Goal: Information Seeking & Learning: Learn about a topic

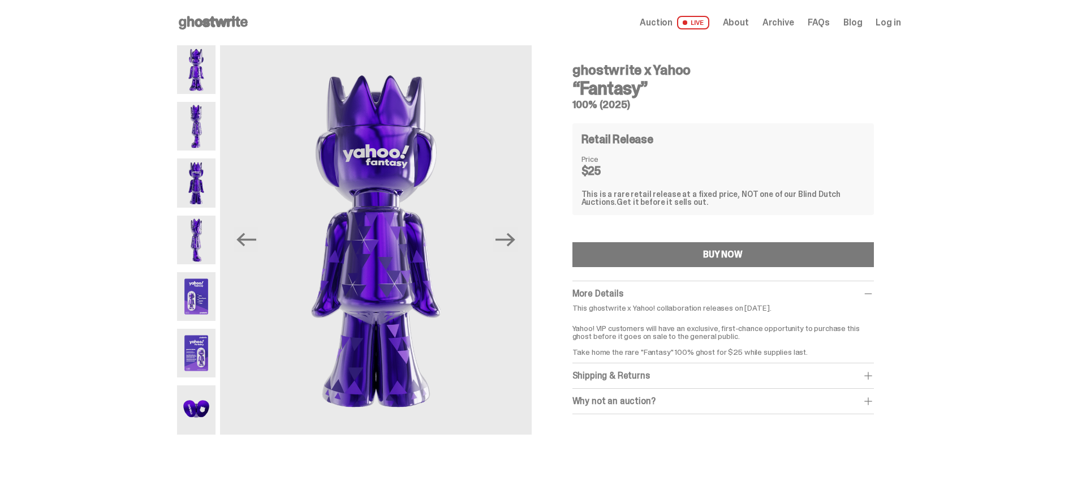
click at [202, 71] on img at bounding box center [196, 69] width 39 height 49
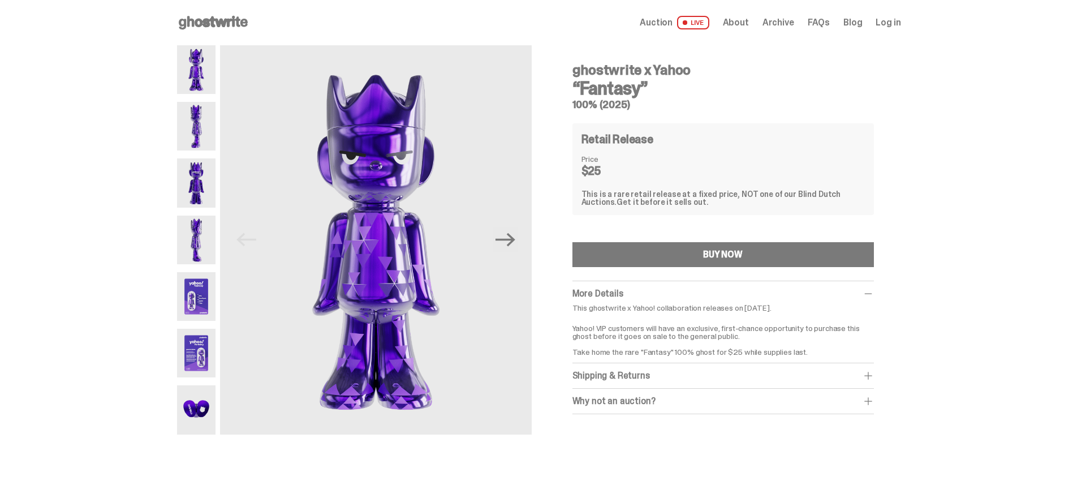
click at [212, 135] on img at bounding box center [196, 126] width 39 height 49
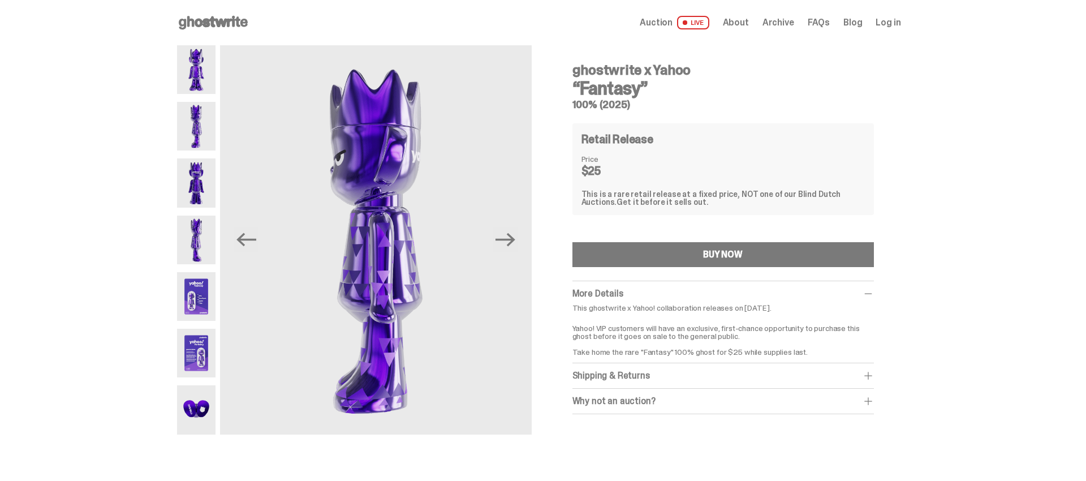
click at [201, 180] on img at bounding box center [196, 182] width 39 height 49
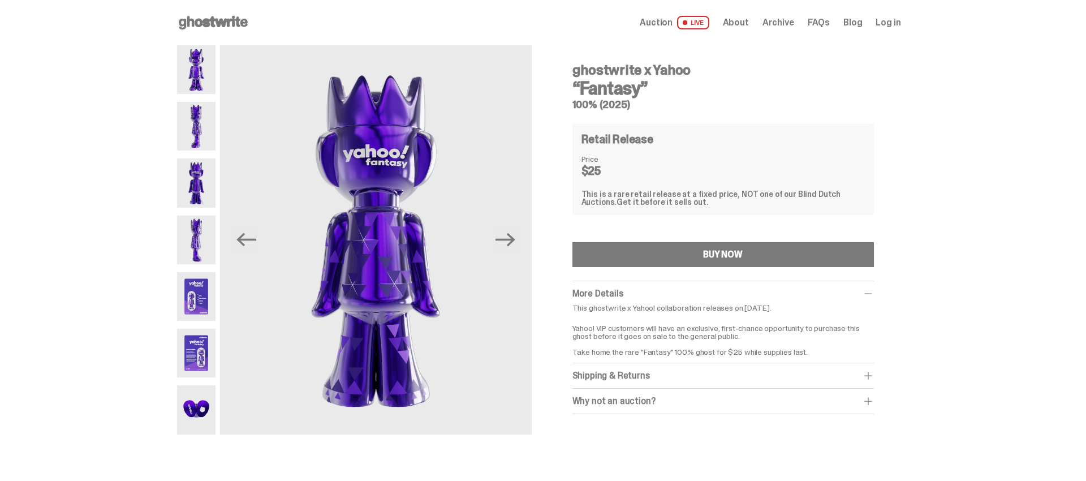
click at [198, 237] on img at bounding box center [196, 240] width 39 height 49
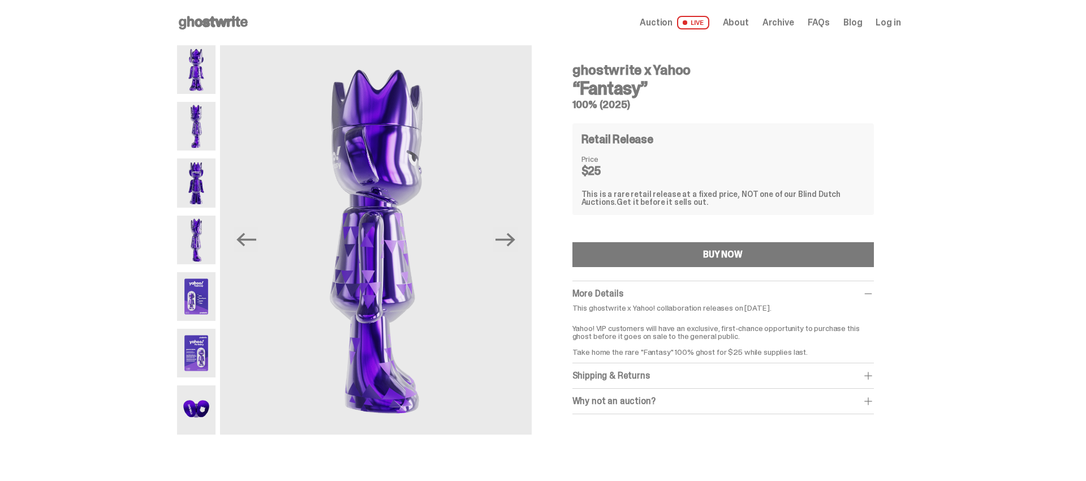
click at [192, 287] on img at bounding box center [196, 296] width 39 height 49
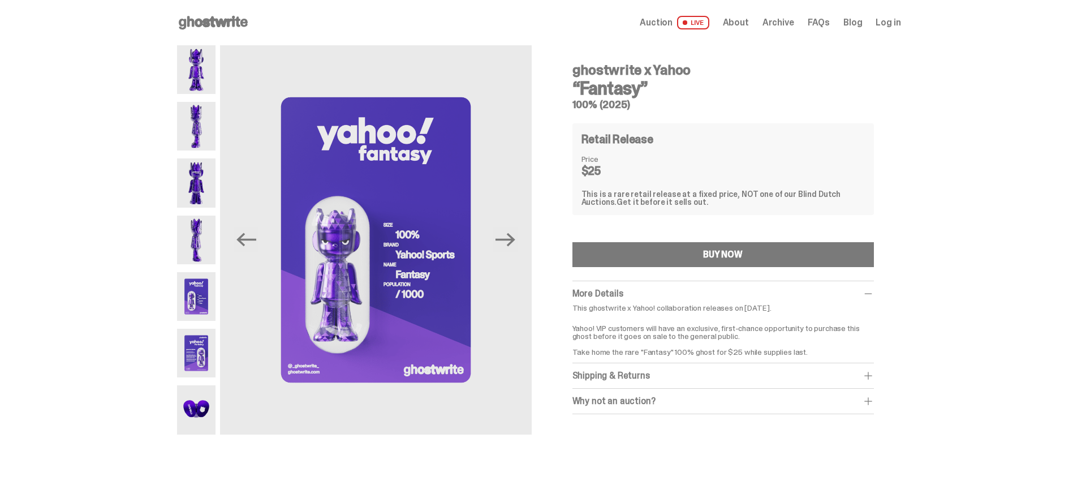
click at [208, 360] on img at bounding box center [196, 353] width 39 height 49
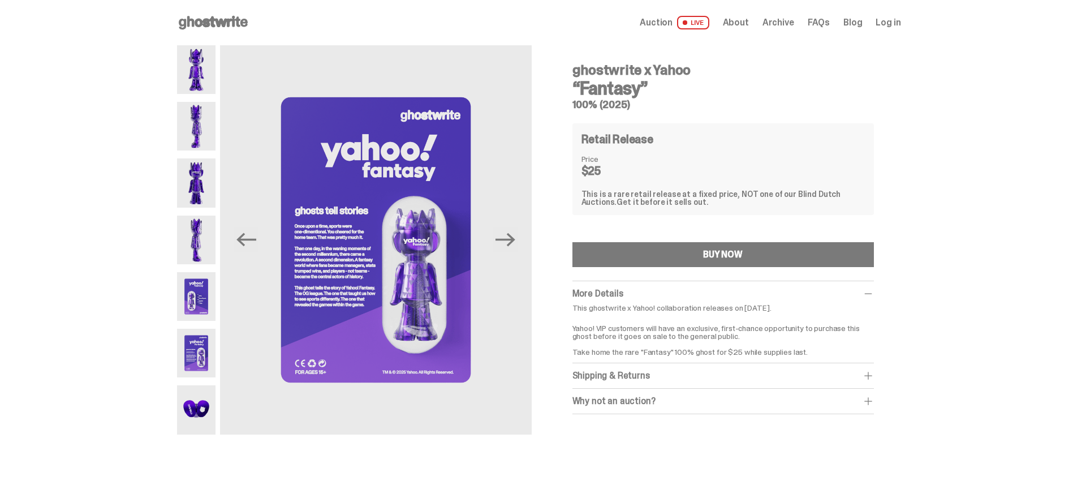
click at [197, 409] on img at bounding box center [196, 409] width 39 height 49
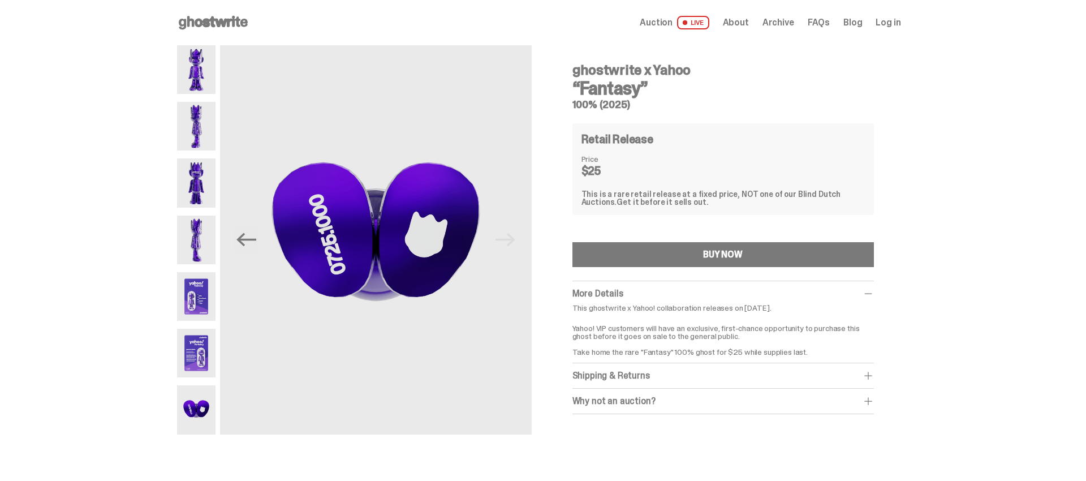
click at [200, 338] on img at bounding box center [196, 353] width 39 height 49
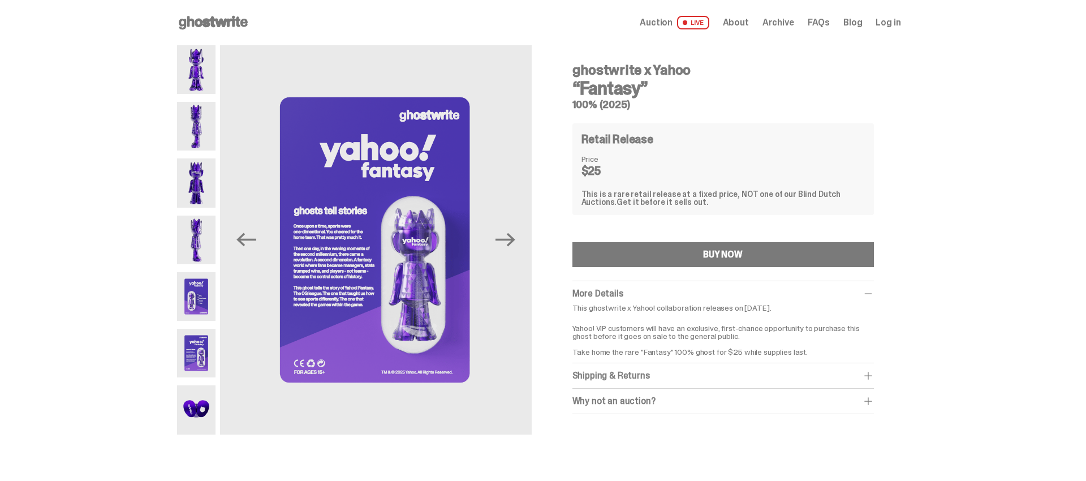
click at [213, 411] on img at bounding box center [196, 409] width 39 height 49
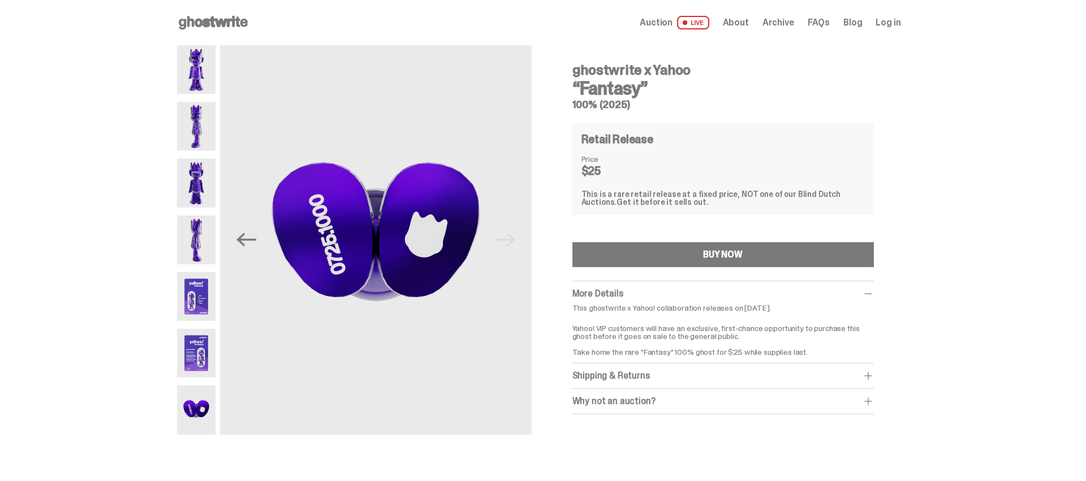
click at [204, 350] on img at bounding box center [196, 353] width 39 height 49
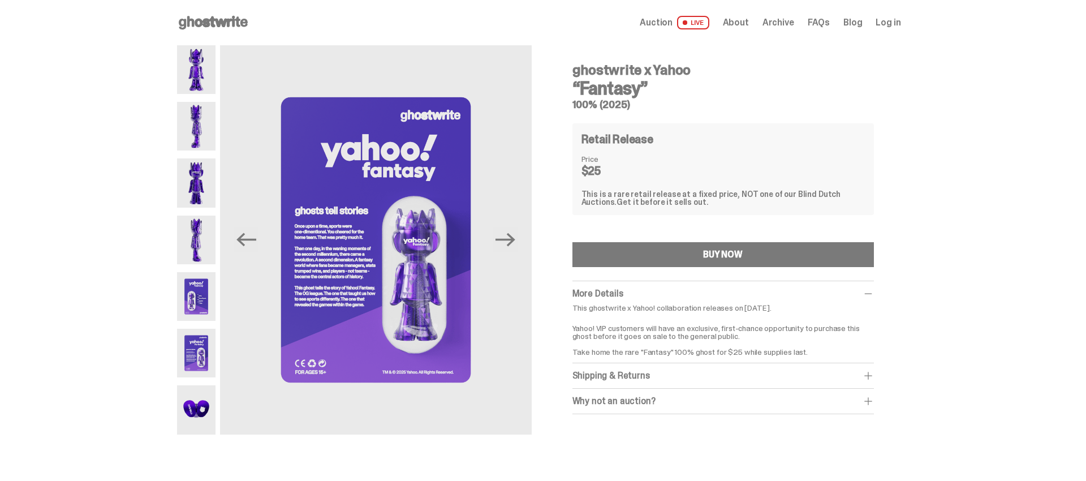
click at [871, 401] on span at bounding box center [868, 400] width 11 height 11
click at [670, 24] on span "Auction" at bounding box center [656, 22] width 33 height 9
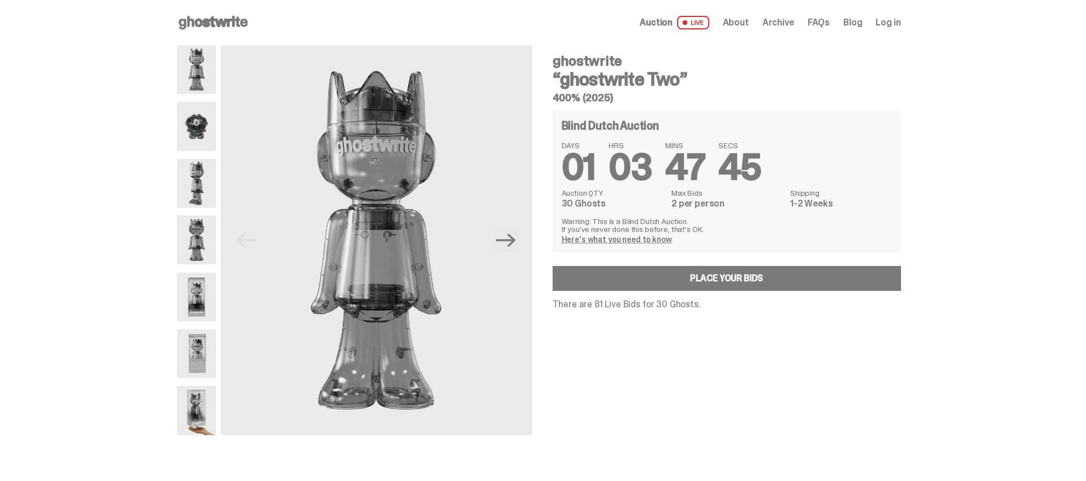
click at [213, 126] on img at bounding box center [196, 126] width 39 height 49
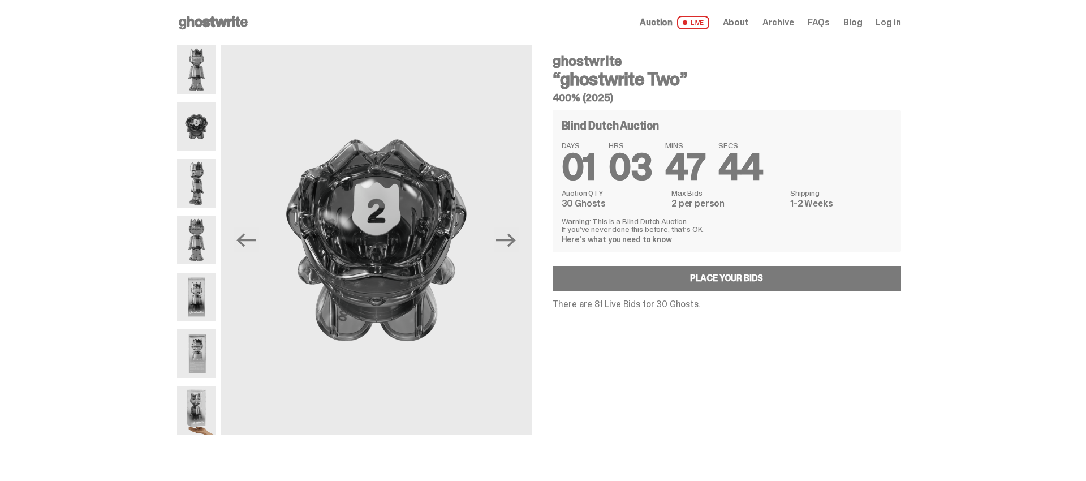
click at [206, 182] on img at bounding box center [196, 183] width 39 height 49
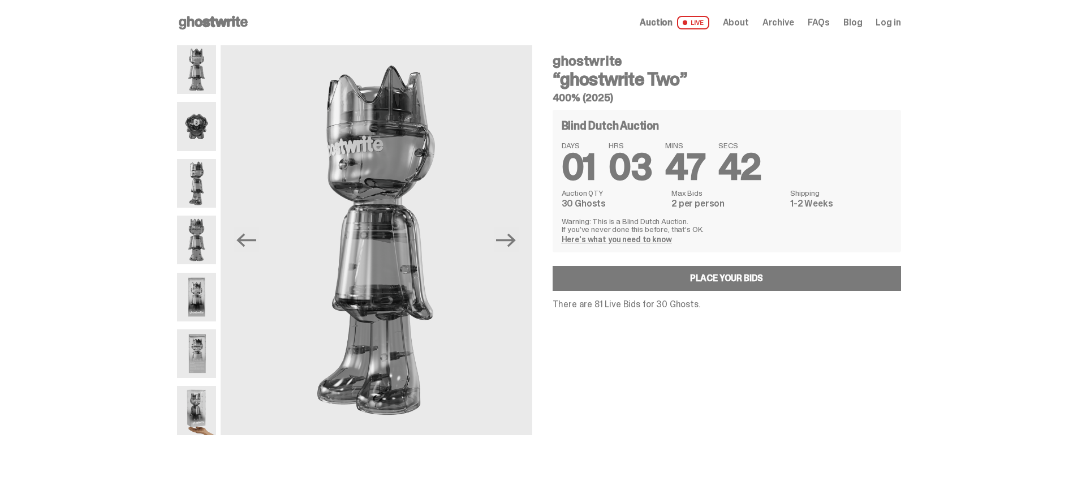
click at [189, 234] on img at bounding box center [196, 240] width 39 height 49
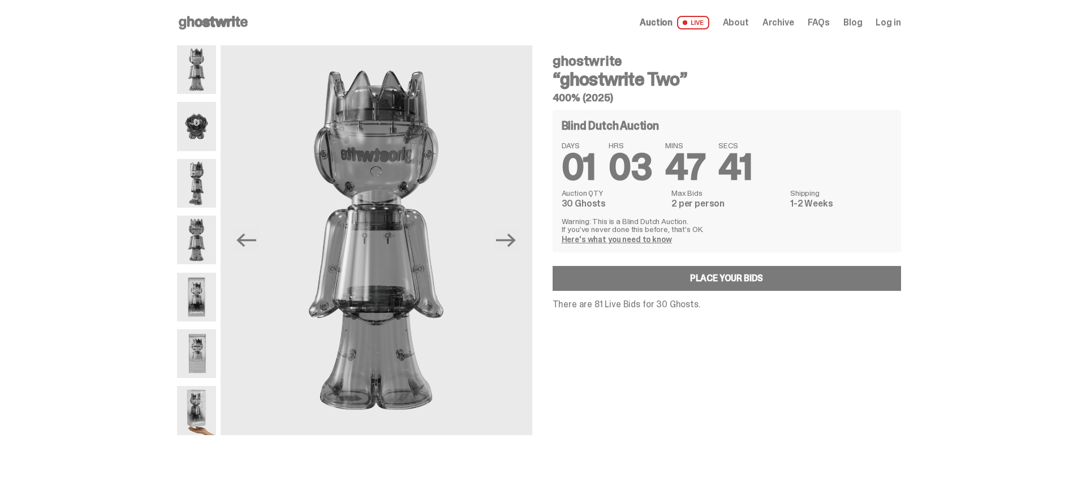
click at [197, 283] on img at bounding box center [196, 297] width 39 height 49
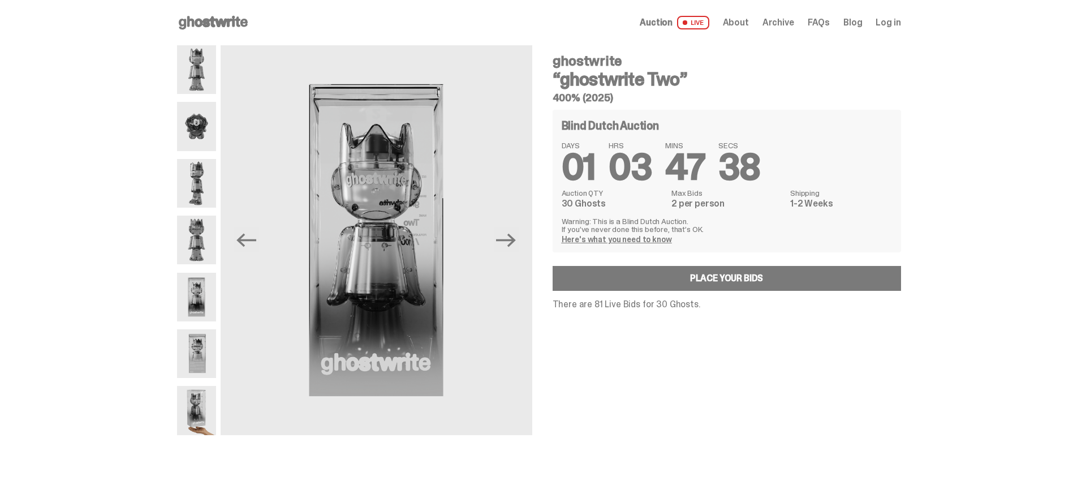
click at [206, 352] on img at bounding box center [196, 353] width 39 height 49
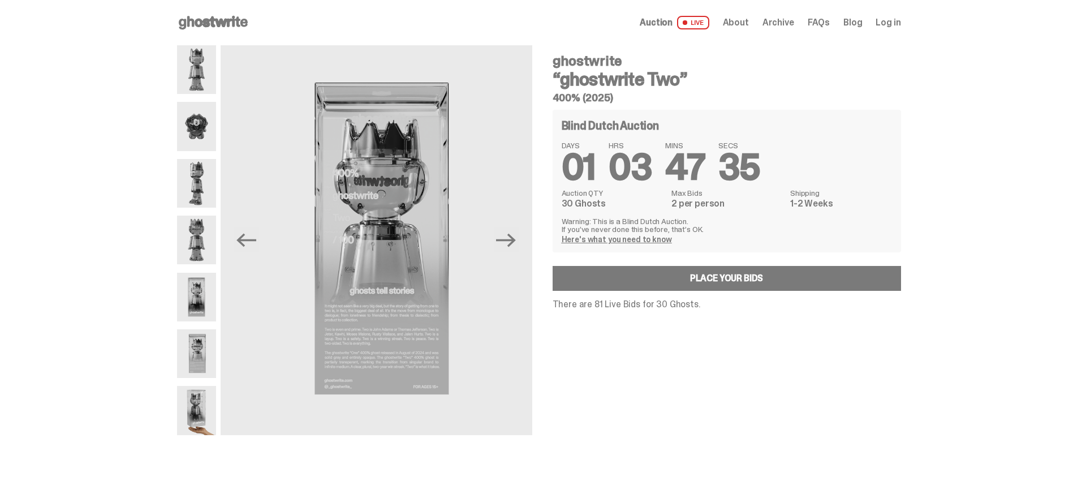
click at [209, 414] on img at bounding box center [196, 410] width 39 height 49
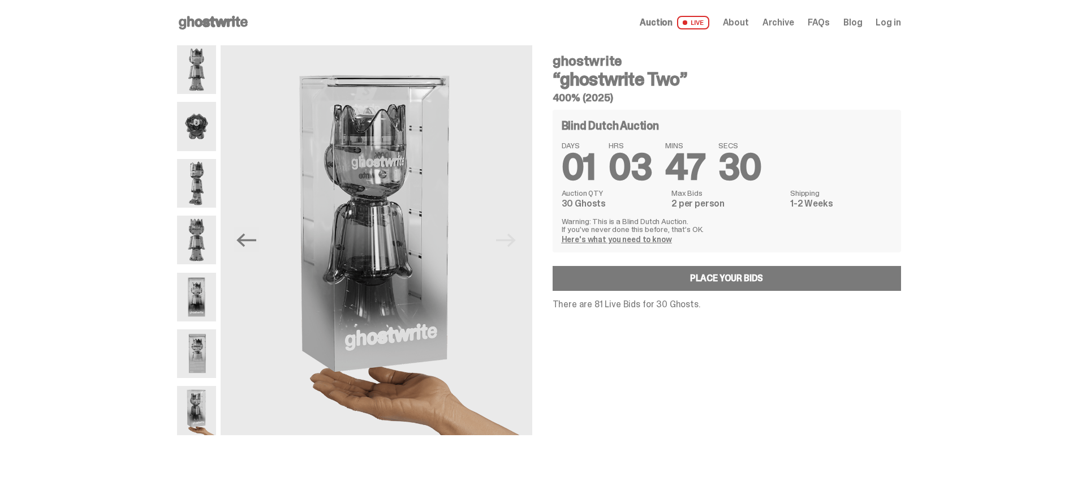
click at [744, 25] on span "About" at bounding box center [736, 22] width 26 height 9
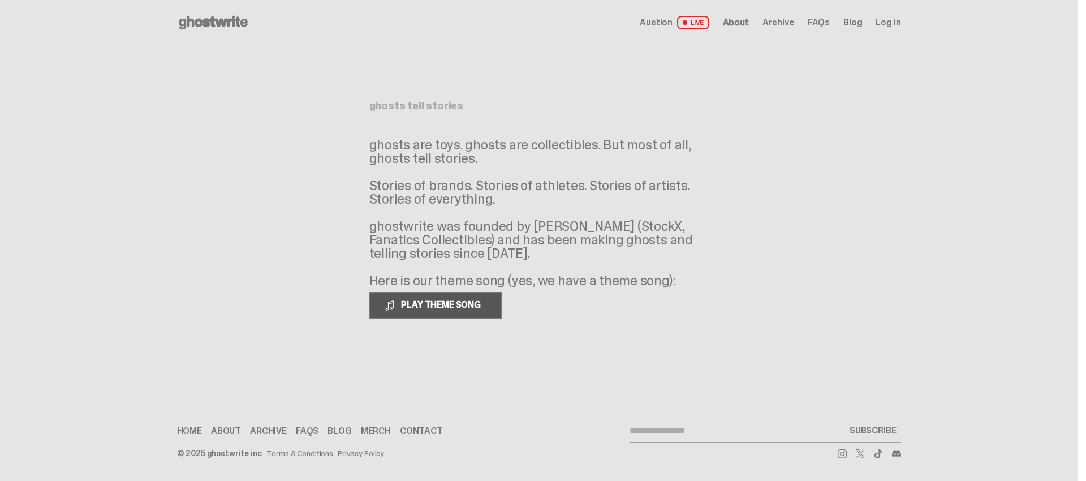
click at [463, 315] on button "PLAY THEME SONG" at bounding box center [435, 305] width 133 height 27
click at [420, 307] on span "PAUSE THEME SONG" at bounding box center [441, 305] width 89 height 12
click at [786, 21] on span "Archive" at bounding box center [779, 22] width 32 height 9
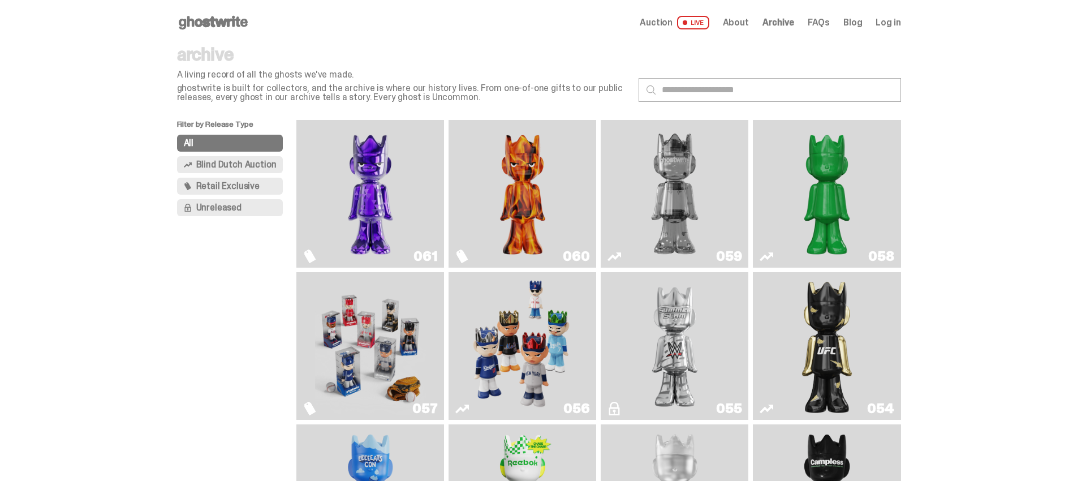
click at [390, 180] on img "Fantasy" at bounding box center [370, 193] width 111 height 139
click at [509, 147] on img "Always On Fire" at bounding box center [522, 193] width 111 height 139
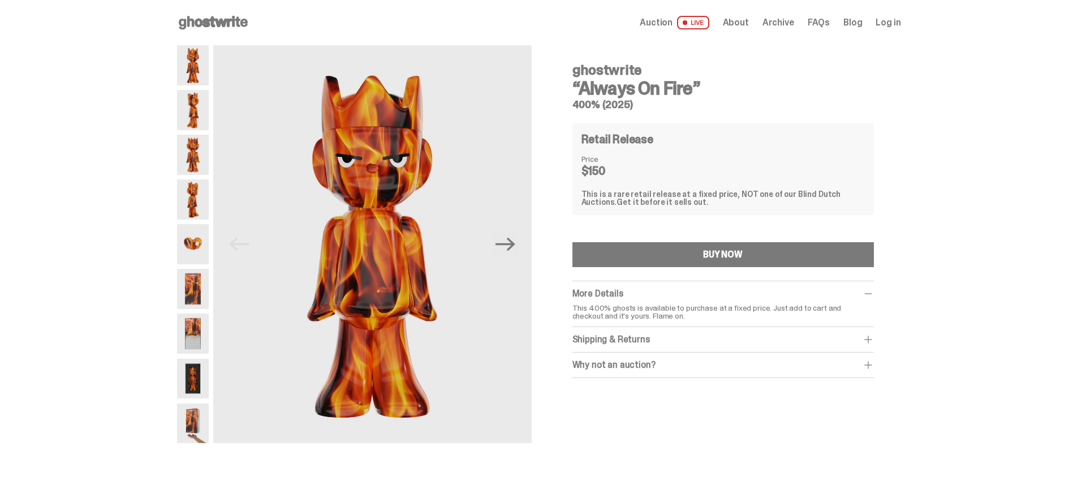
click at [204, 194] on img at bounding box center [193, 199] width 32 height 40
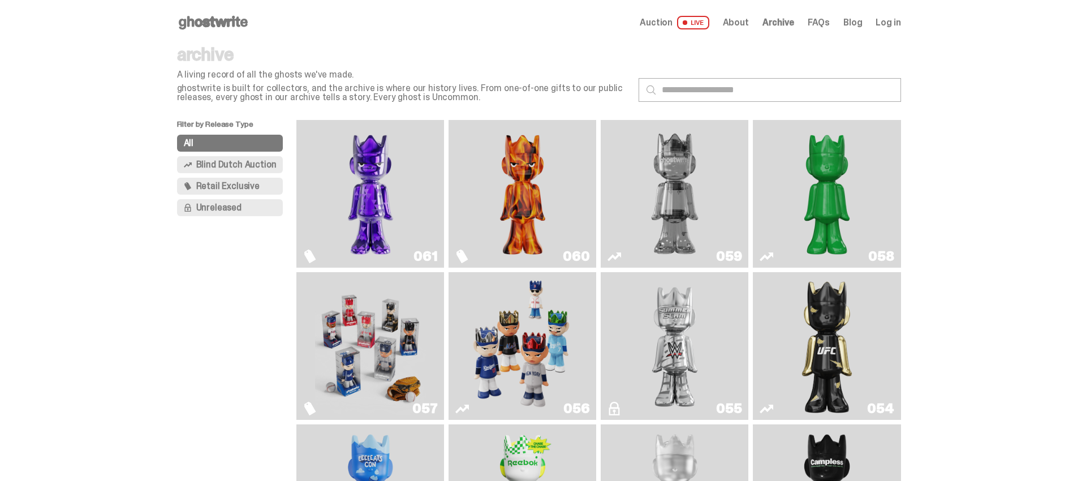
click at [528, 375] on img "Game Face (2025)" at bounding box center [522, 346] width 111 height 139
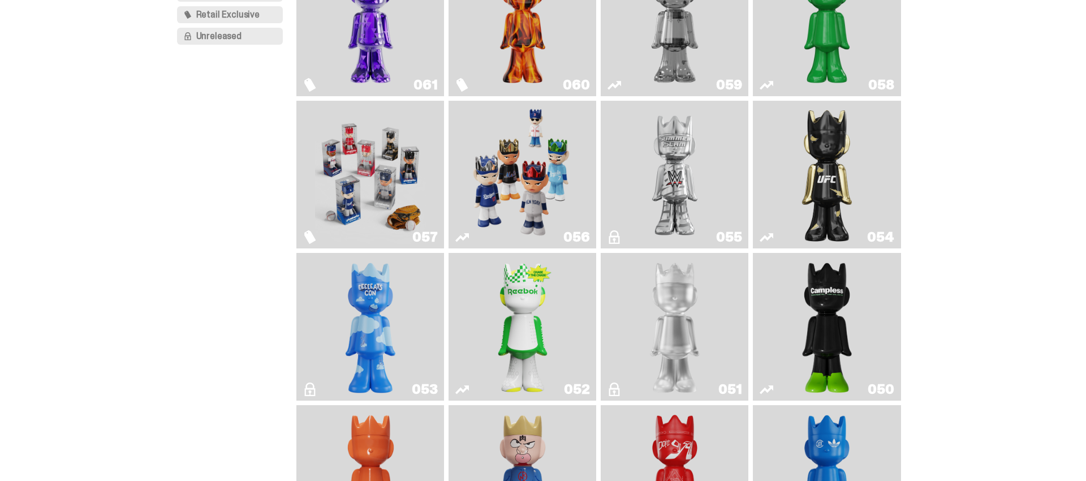
scroll to position [179, 0]
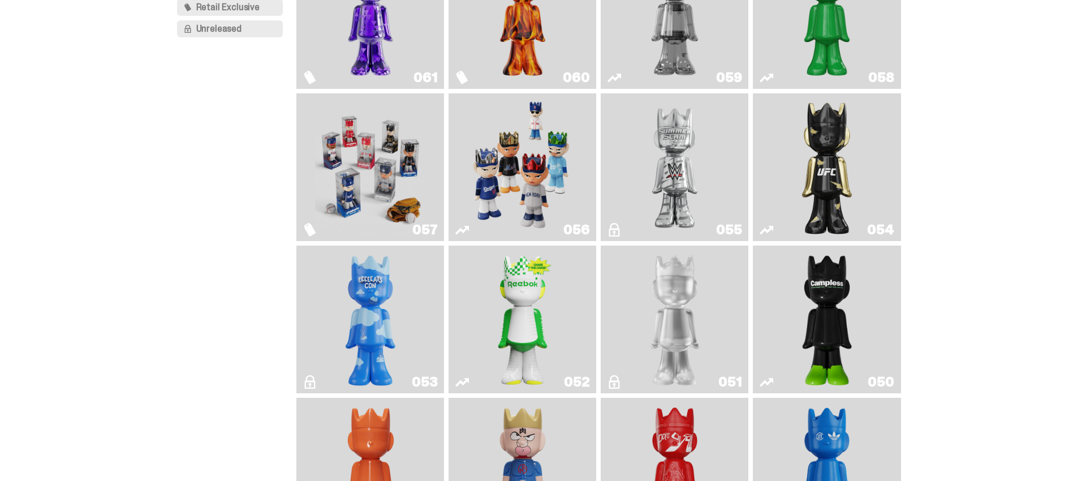
click at [669, 147] on img "I Was There SummerSlam" at bounding box center [674, 167] width 111 height 139
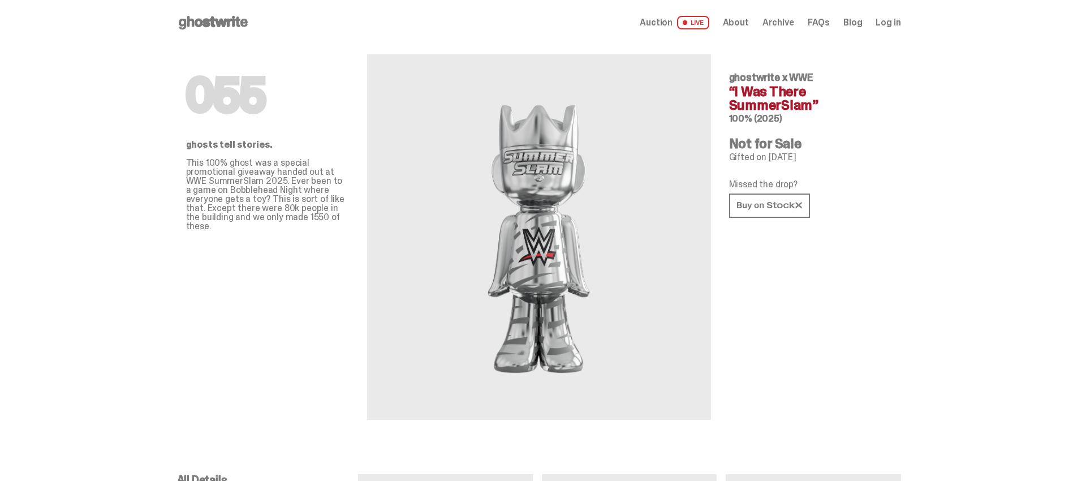
scroll to position [179, 0]
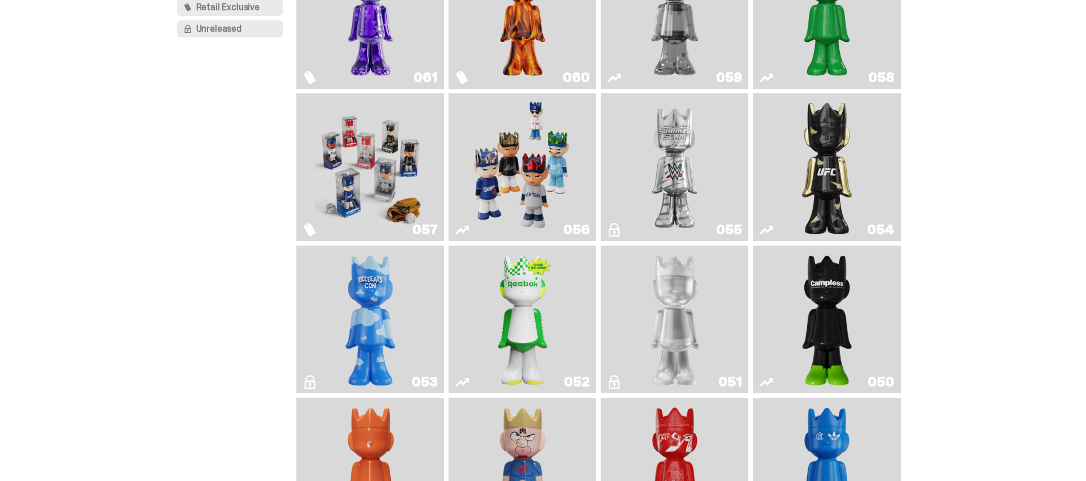
click at [378, 331] on img "ghooooost" at bounding box center [371, 319] width 60 height 139
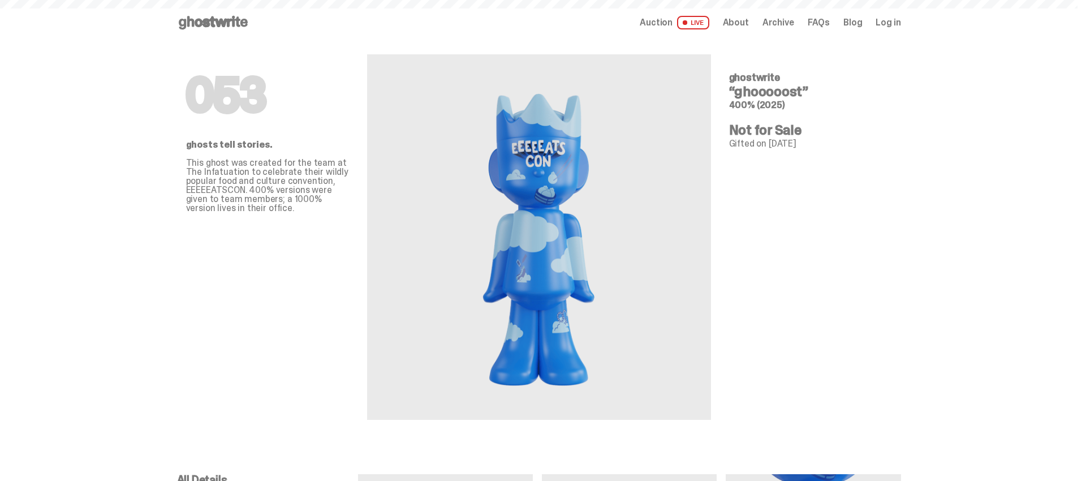
scroll to position [179, 0]
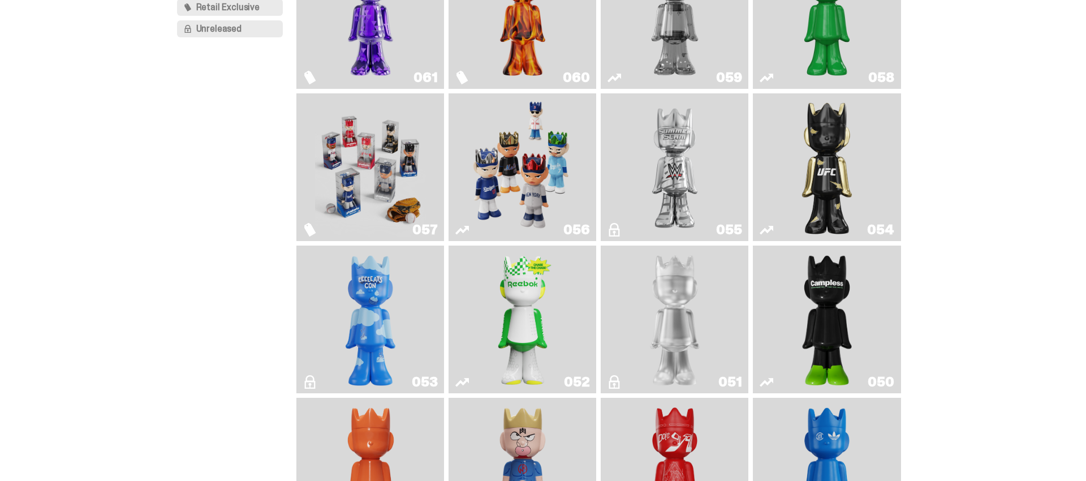
click at [501, 334] on img "Court Victory" at bounding box center [523, 319] width 60 height 139
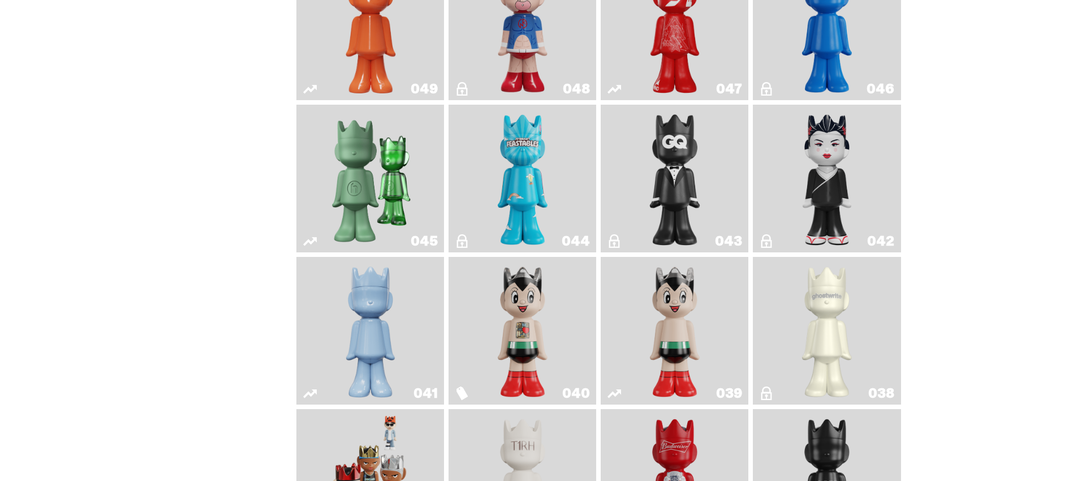
scroll to position [626, 0]
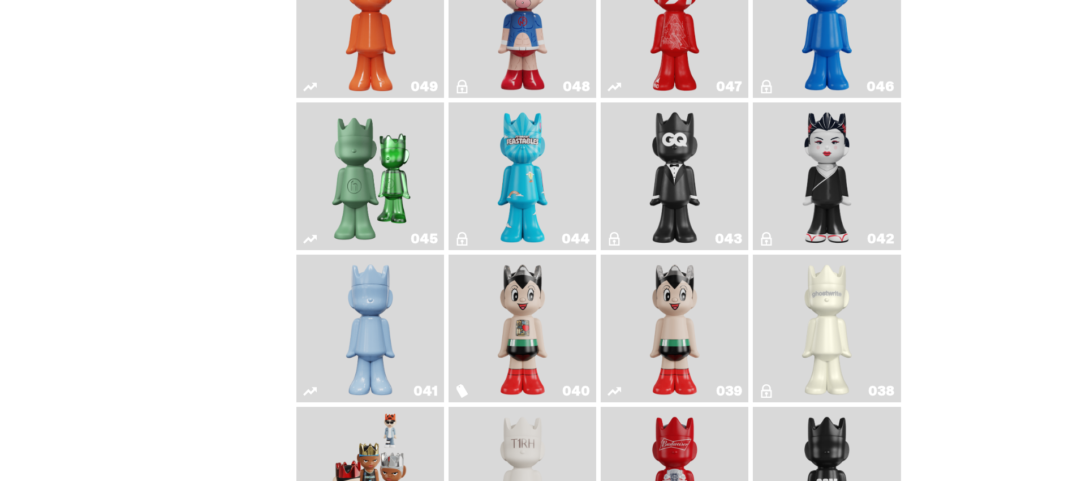
click at [538, 176] on img "Feastables" at bounding box center [523, 176] width 60 height 139
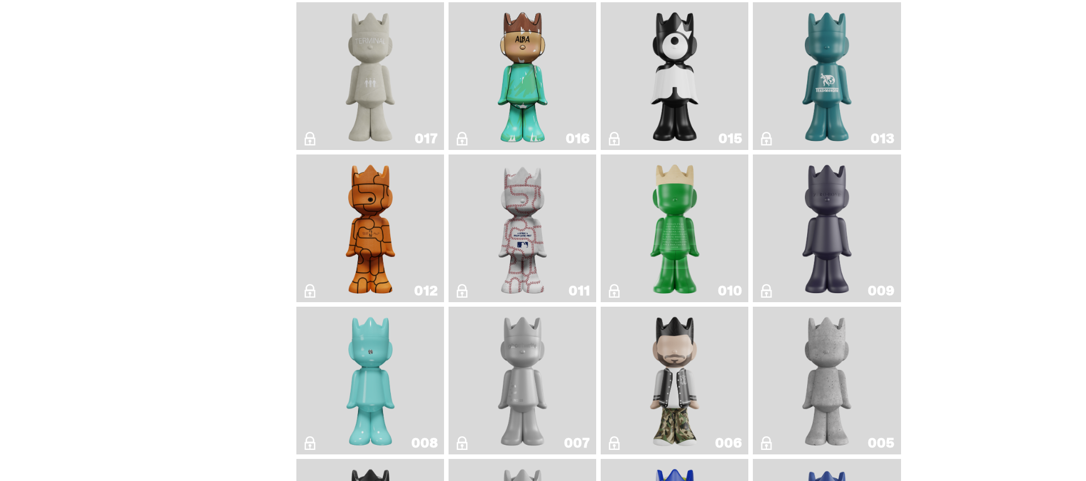
scroll to position [1792, 0]
click at [536, 205] on img "Baseball" at bounding box center [522, 227] width 59 height 139
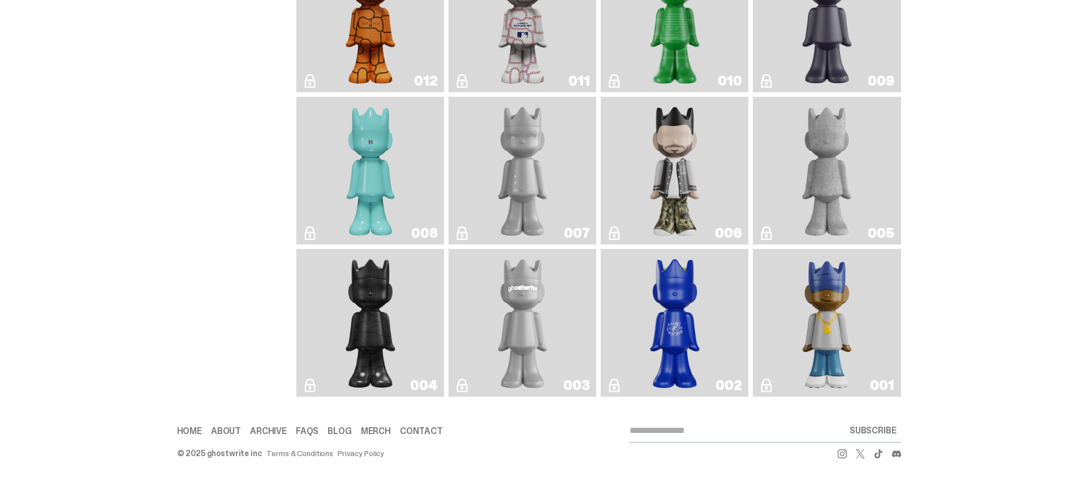
click at [842, 296] on img "Eastside Golf" at bounding box center [827, 322] width 59 height 139
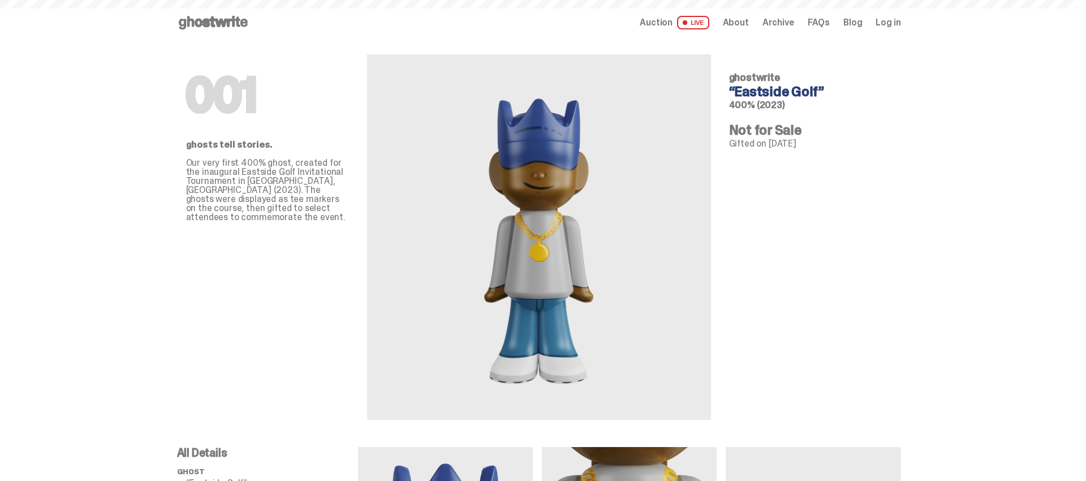
scroll to position [2018, 0]
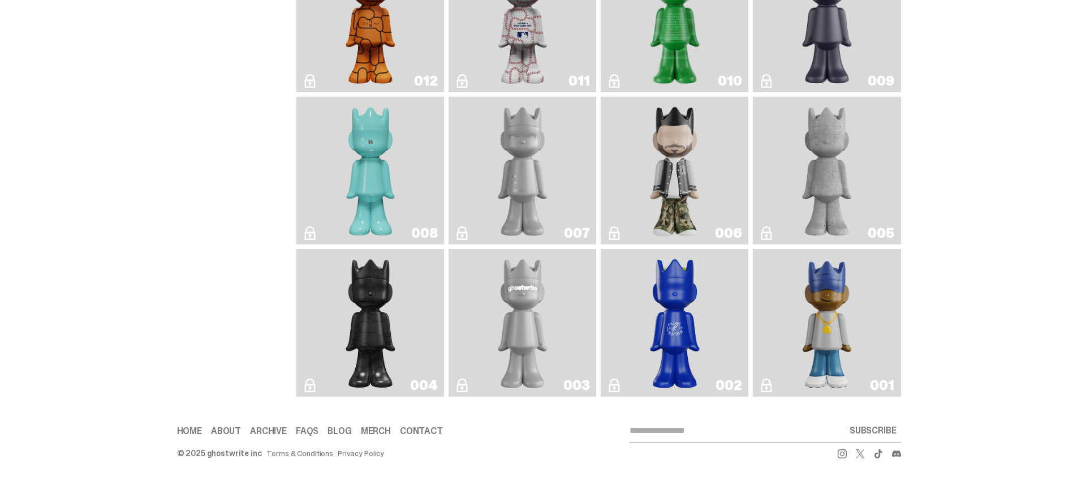
click at [696, 317] on img "Rocky's Matcha" at bounding box center [675, 322] width 60 height 139
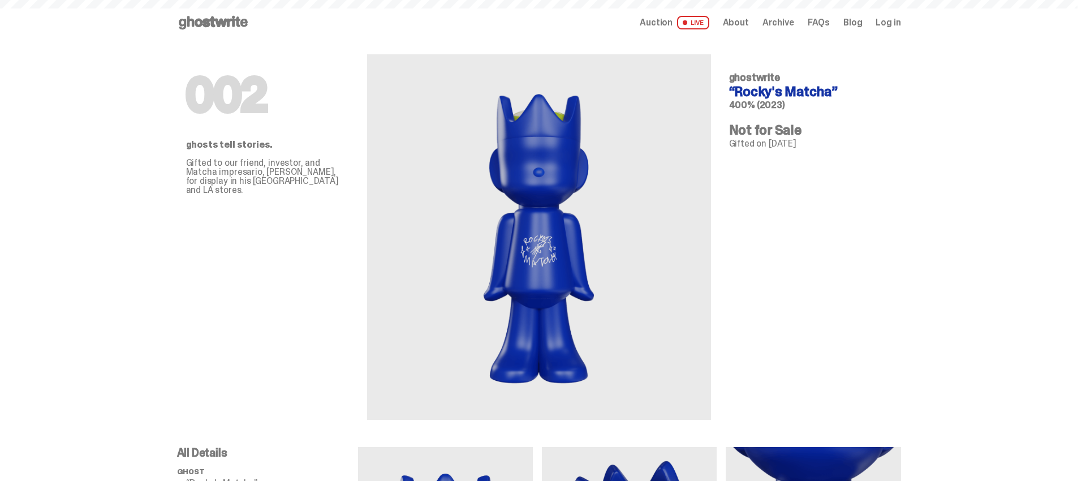
scroll to position [2018, 0]
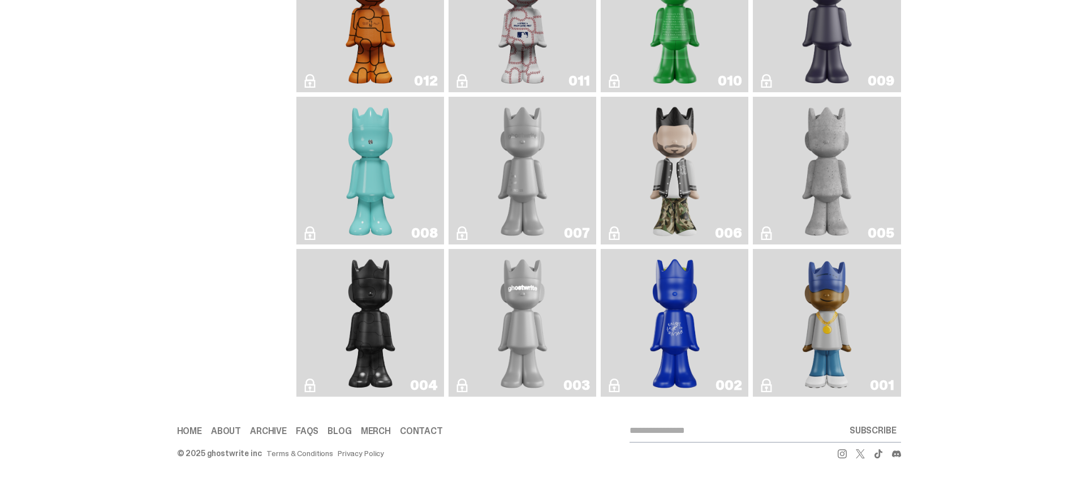
click at [515, 333] on img "ghostwriter" at bounding box center [523, 322] width 60 height 139
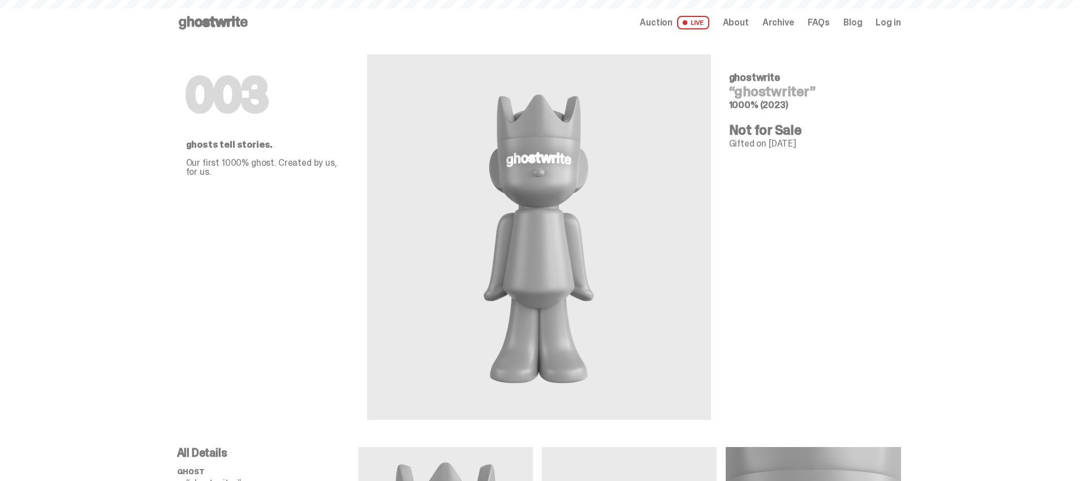
scroll to position [2018, 0]
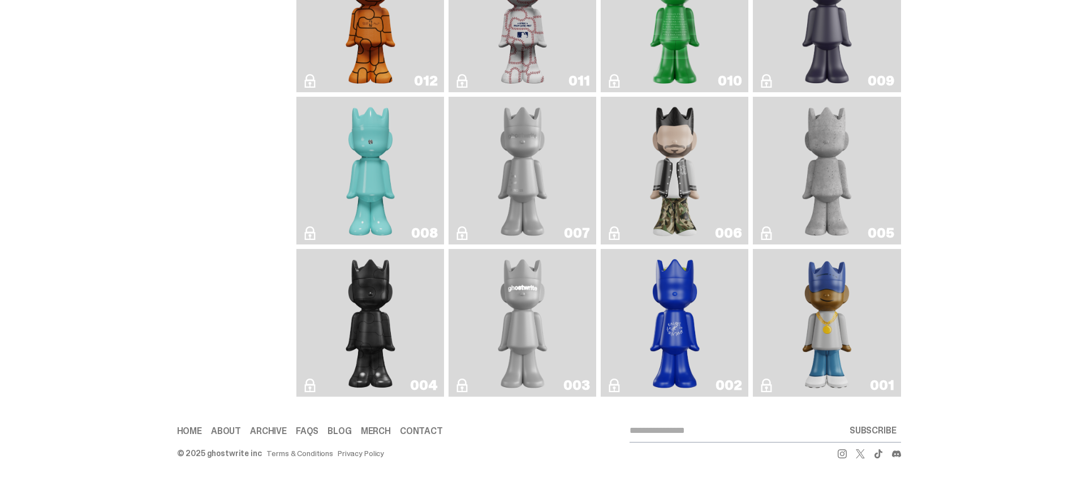
click at [339, 294] on link "004" at bounding box center [370, 322] width 134 height 139
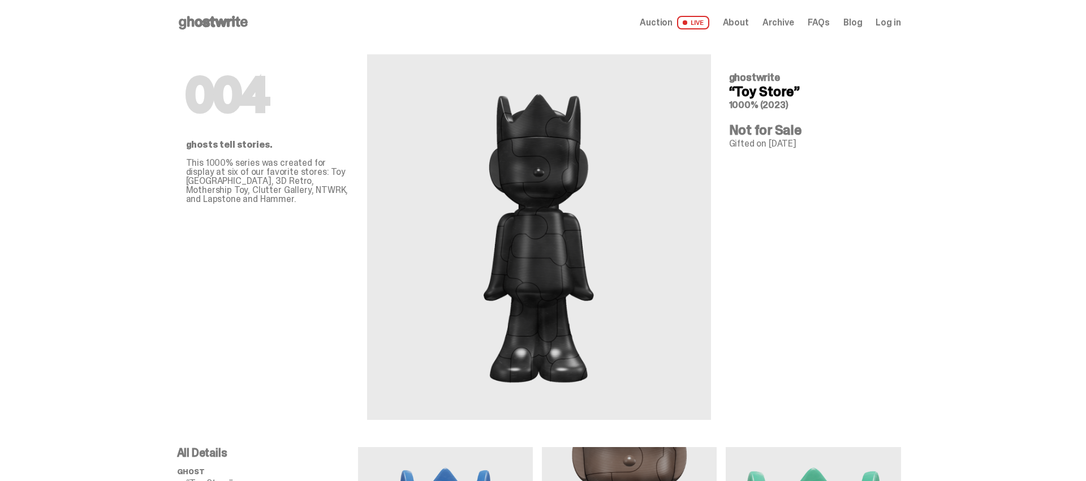
scroll to position [2018, 0]
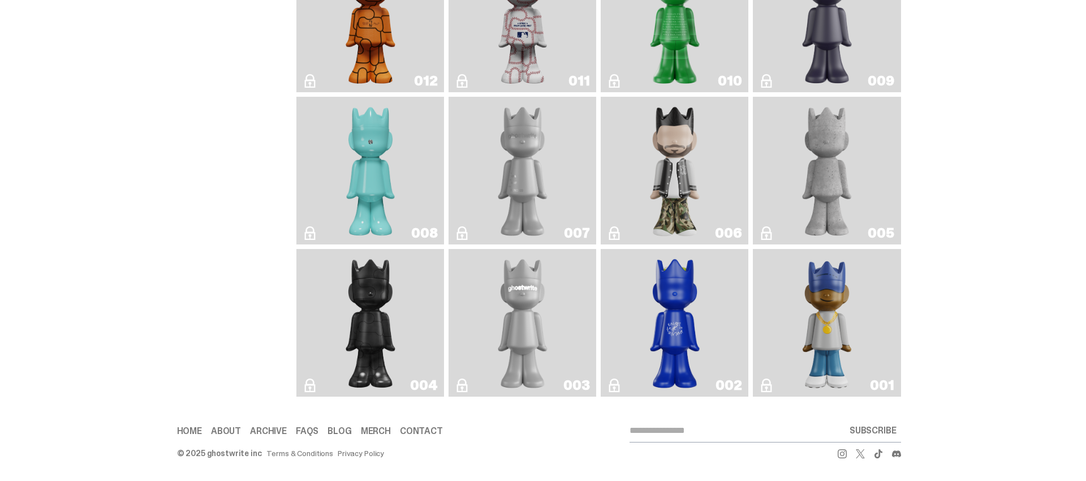
click at [845, 165] on img "Concrete" at bounding box center [827, 170] width 60 height 139
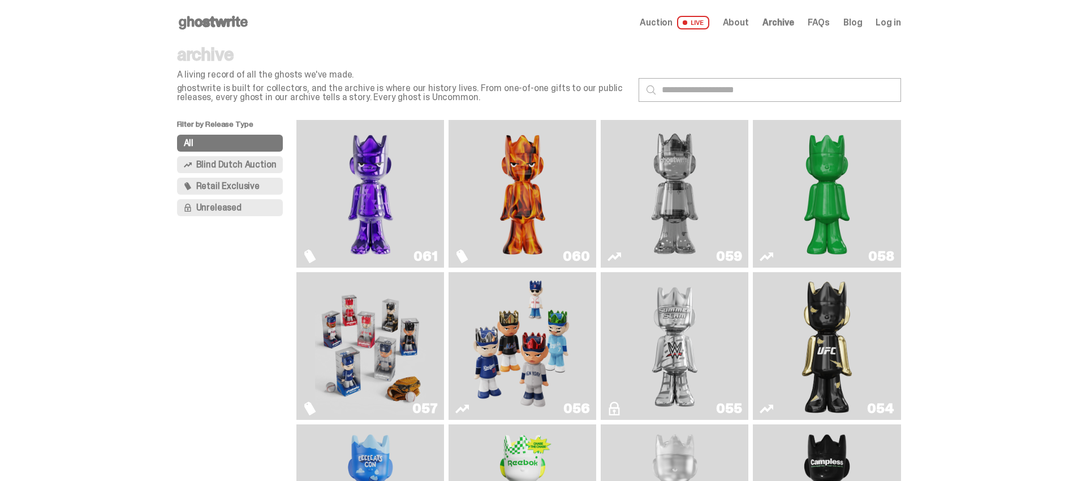
click at [391, 181] on img "Fantasy" at bounding box center [370, 193] width 111 height 139
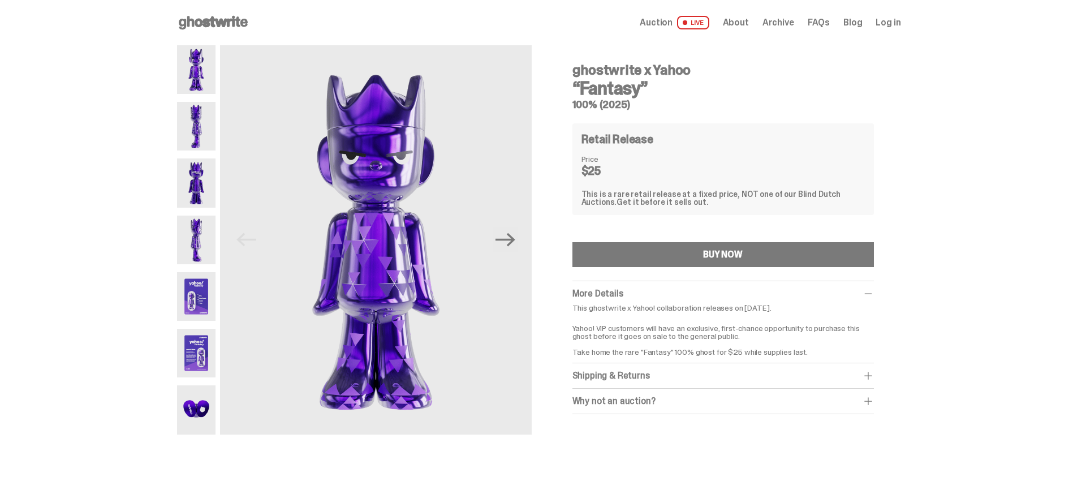
click at [208, 125] on img at bounding box center [196, 126] width 39 height 49
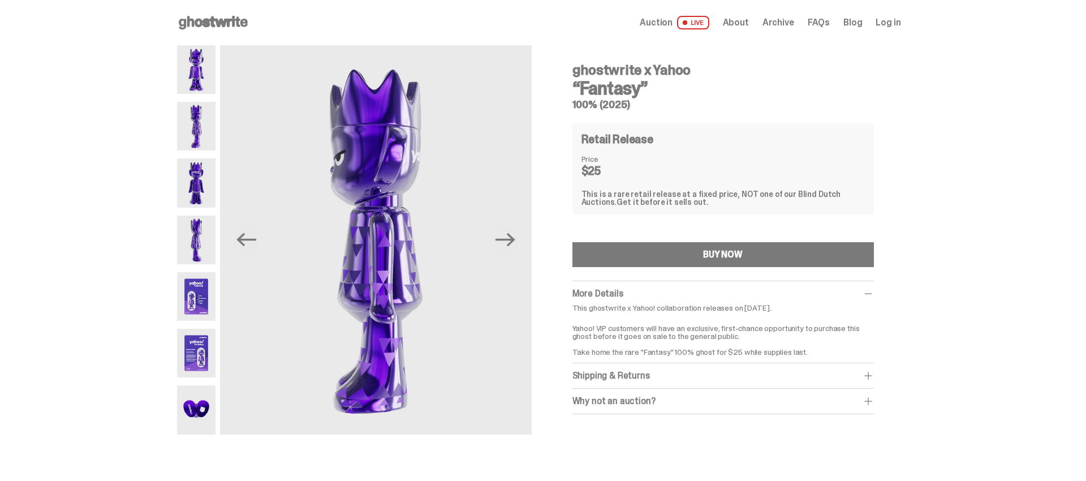
click at [201, 175] on img at bounding box center [196, 182] width 39 height 49
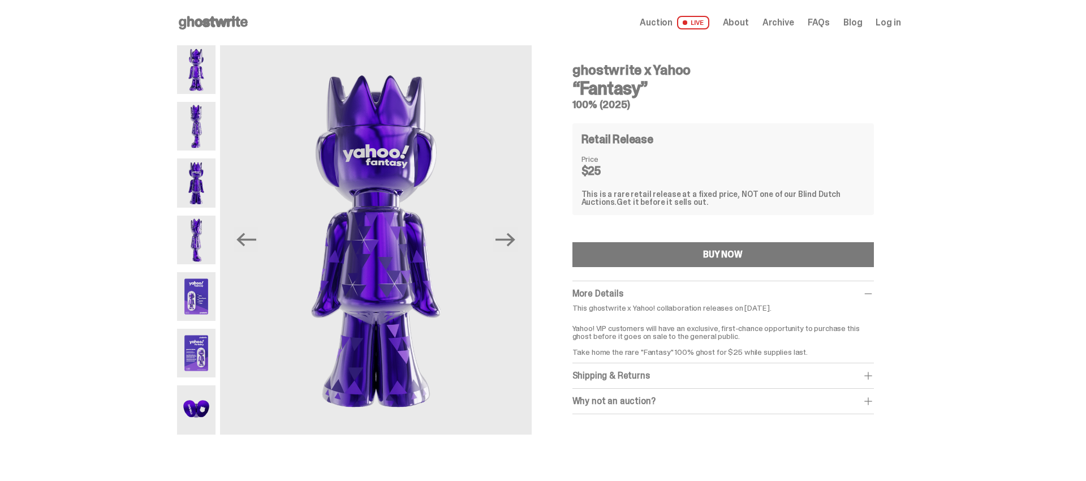
click at [192, 229] on img at bounding box center [196, 240] width 39 height 49
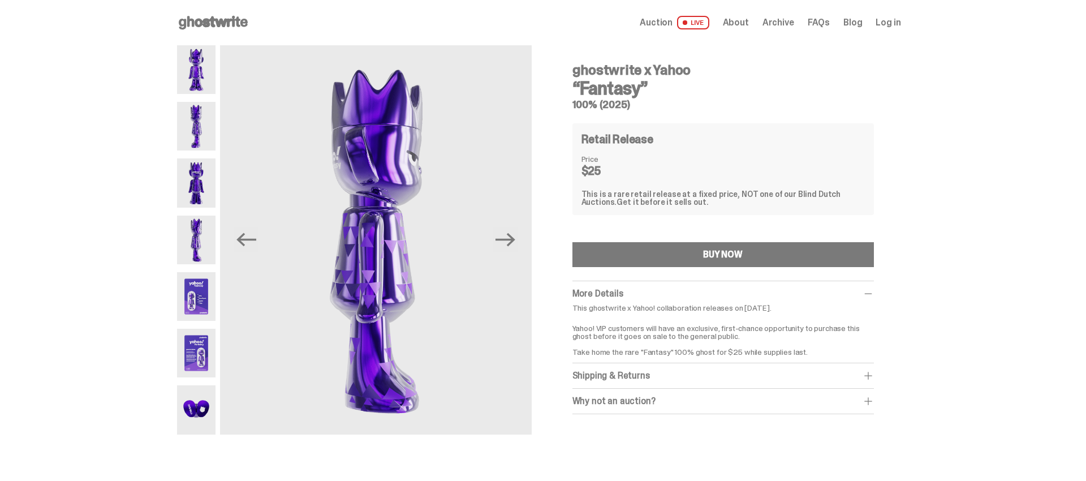
click at [189, 278] on img at bounding box center [196, 296] width 39 height 49
